Goal: Task Accomplishment & Management: Manage account settings

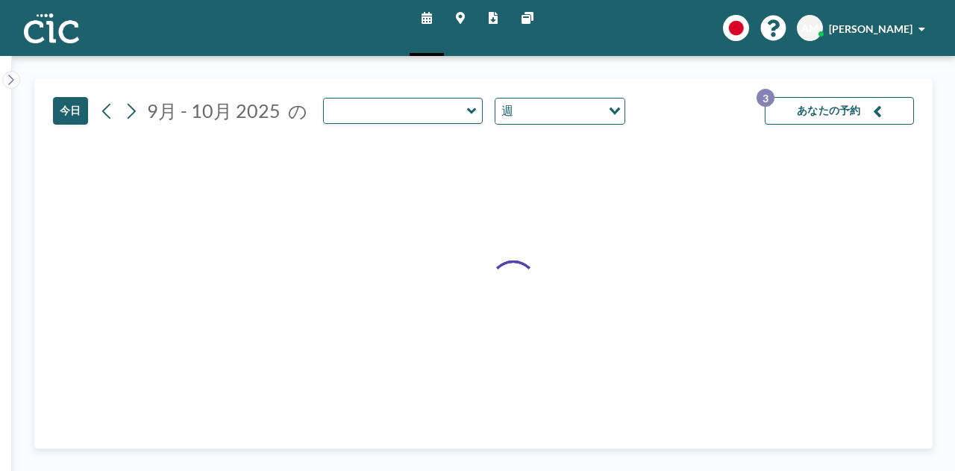
type input "Sumire"
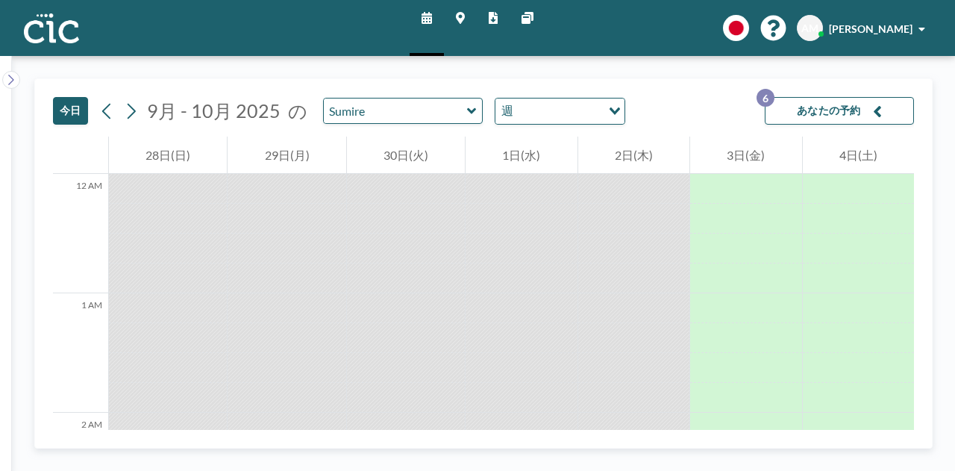
click at [862, 114] on button "あなたの予約 6" at bounding box center [839, 111] width 149 height 28
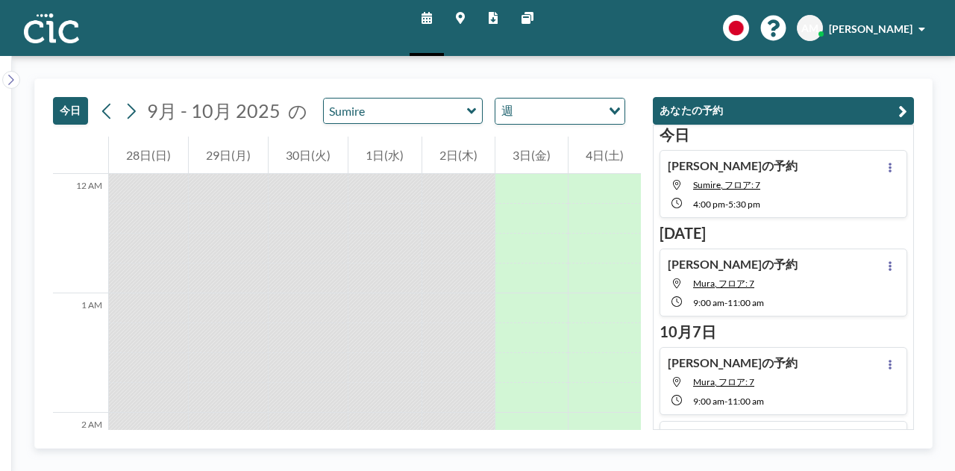
click at [886, 156] on div "[PERSON_NAME]の予約 Sumire, フロア: 7 4:00 PM - 5:30 PM" at bounding box center [784, 184] width 248 height 68
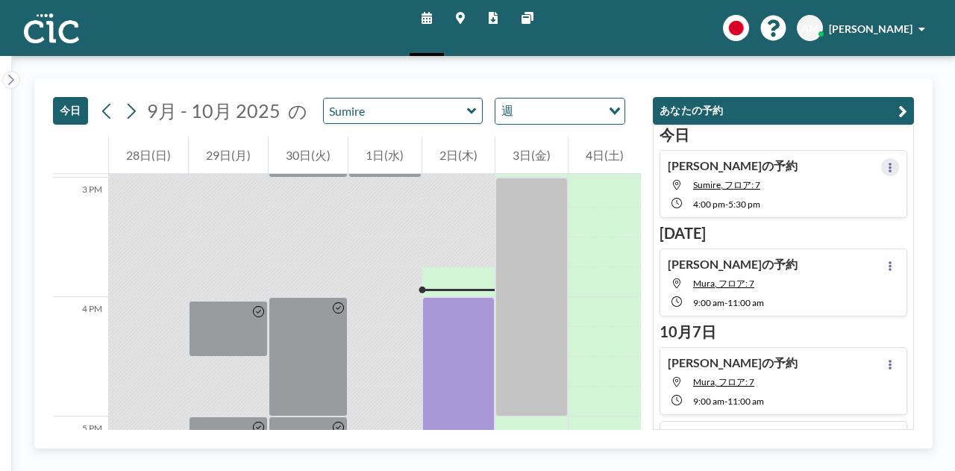
click at [887, 163] on icon at bounding box center [890, 168] width 6 height 10
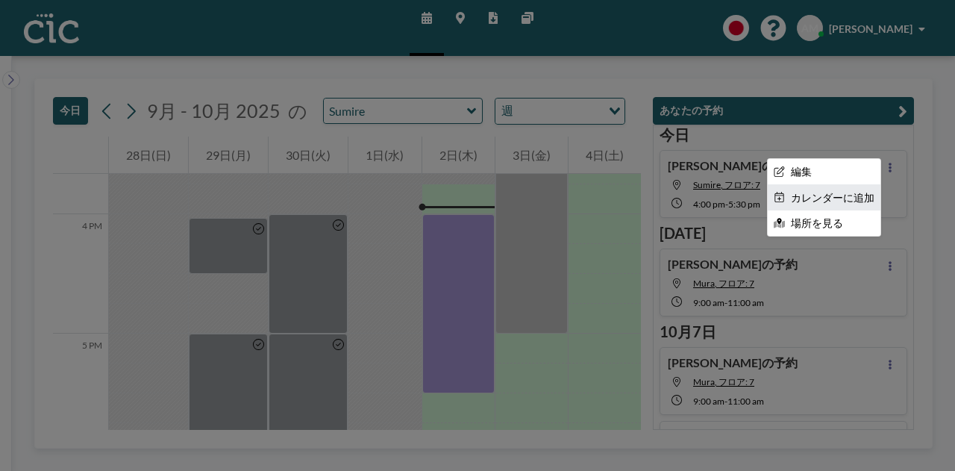
scroll to position [1880, 0]
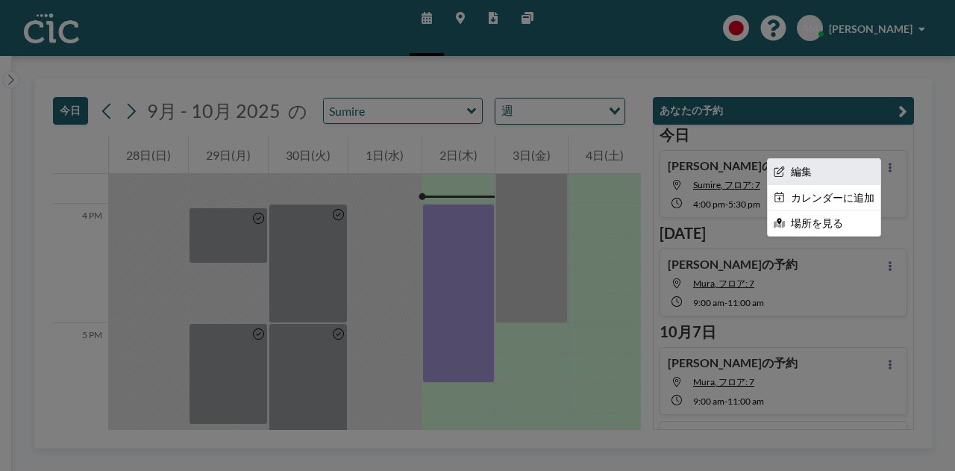
click at [824, 172] on li "編集" at bounding box center [824, 171] width 113 height 25
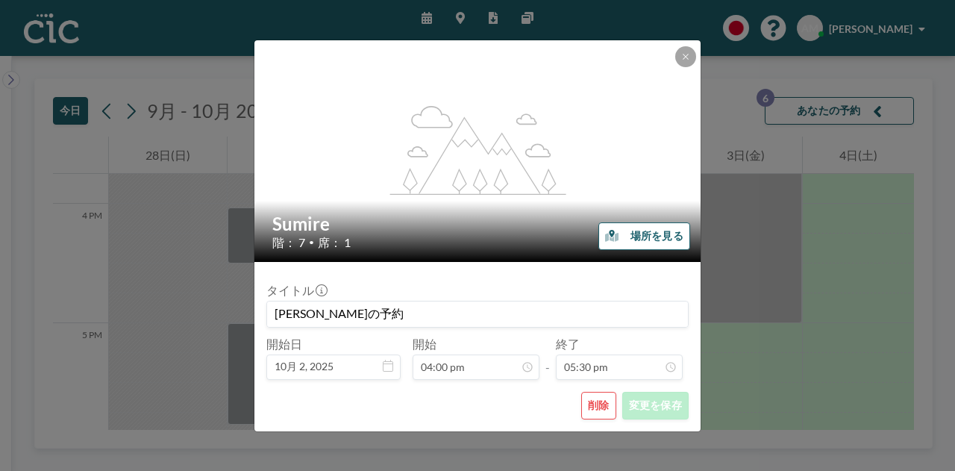
click at [595, 407] on button "削除" at bounding box center [598, 406] width 35 height 28
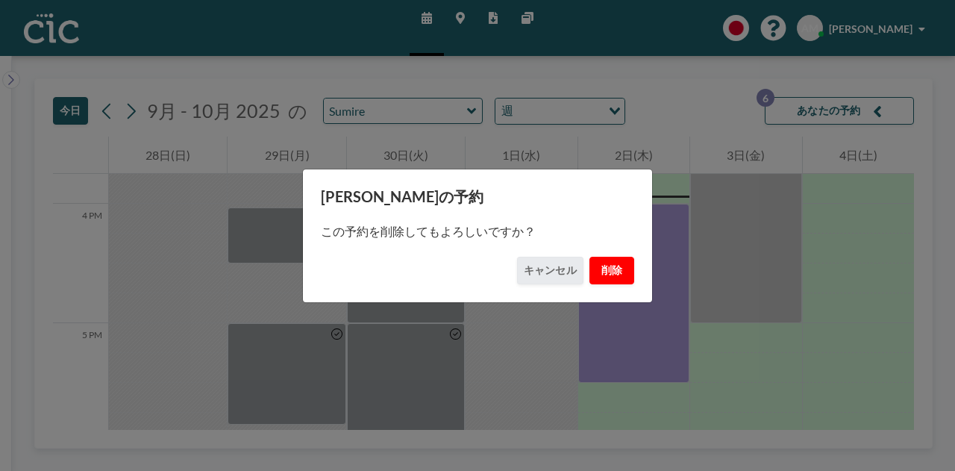
click at [616, 283] on button "削除" at bounding box center [611, 271] width 45 height 28
